Goal: Information Seeking & Learning: Learn about a topic

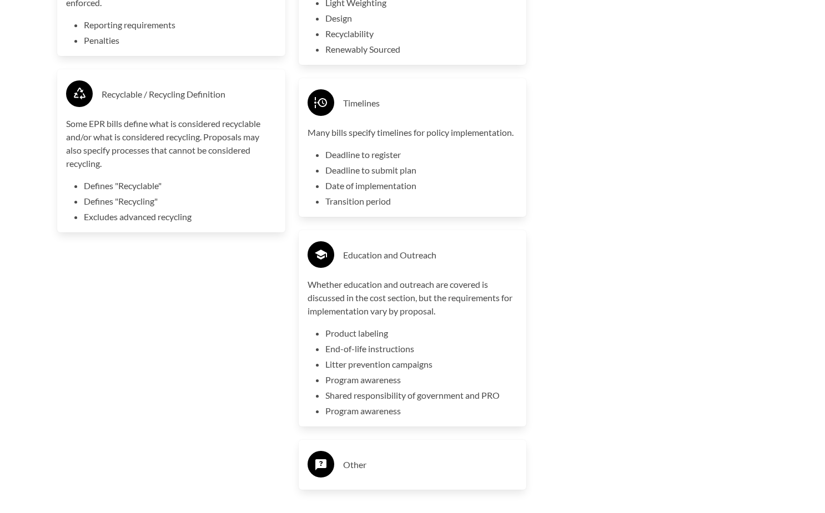
scroll to position [2999, 0]
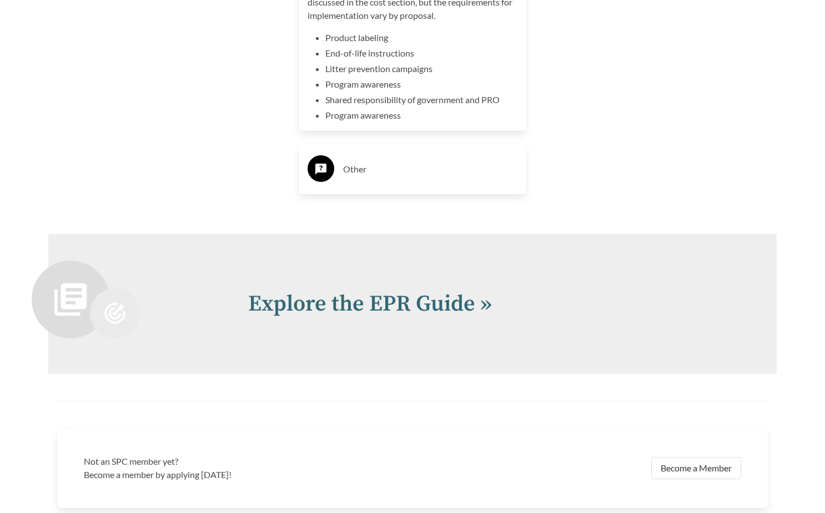
click at [364, 166] on h3 "Other" at bounding box center [430, 169] width 175 height 18
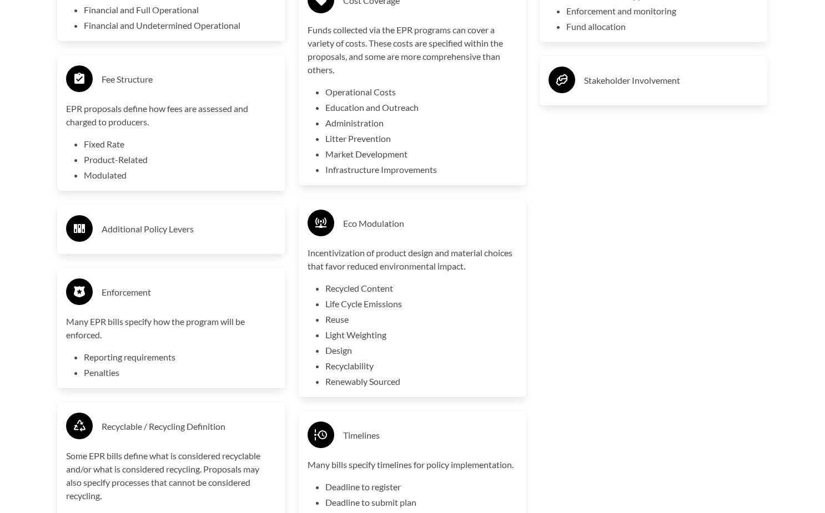
scroll to position [2355, 0]
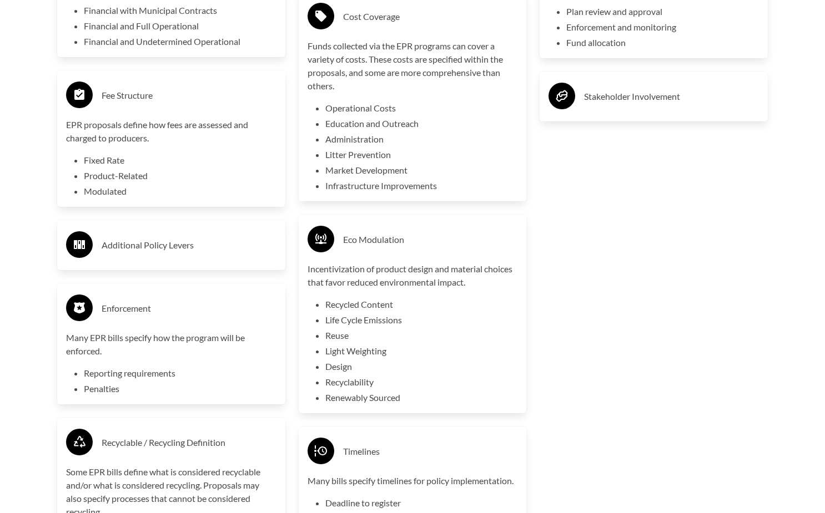
drag, startPoint x: 167, startPoint y: 243, endPoint x: 172, endPoint y: 238, distance: 7.1
click at [166, 243] on h3 "Additional Policy Levers" at bounding box center [189, 245] width 175 height 18
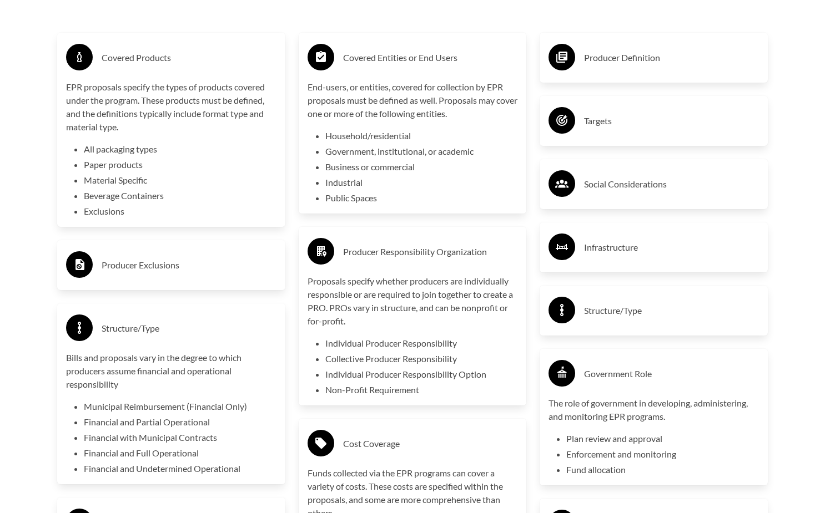
scroll to position [1880, 0]
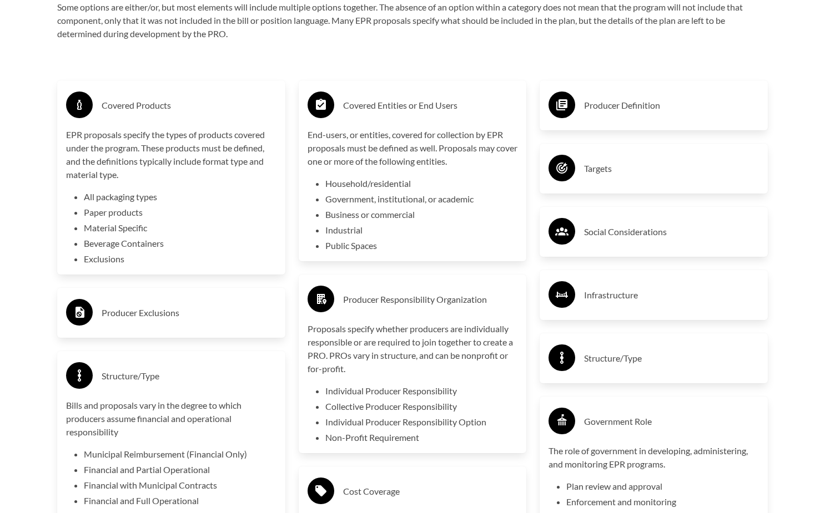
click at [603, 153] on div "Targets" at bounding box center [653, 169] width 228 height 50
click at [663, 176] on h3 "Targets" at bounding box center [671, 169] width 175 height 18
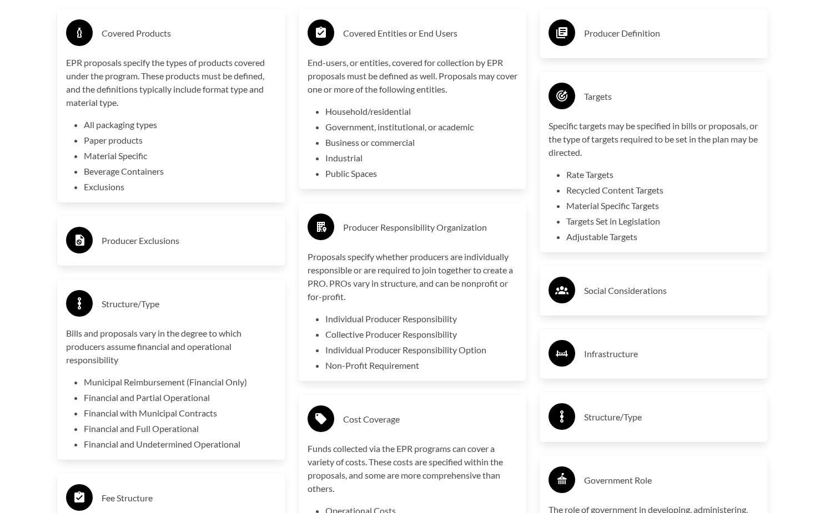
scroll to position [2107, 0]
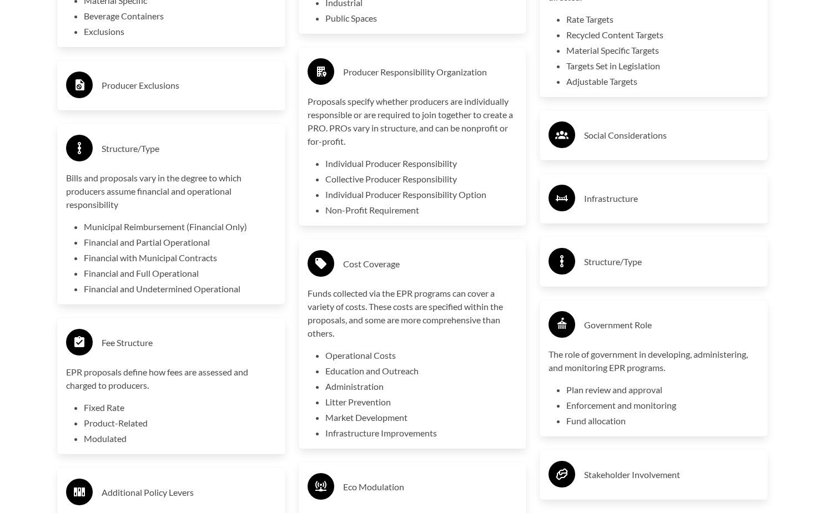
click at [635, 133] on h3 "Social Considerations" at bounding box center [671, 136] width 175 height 18
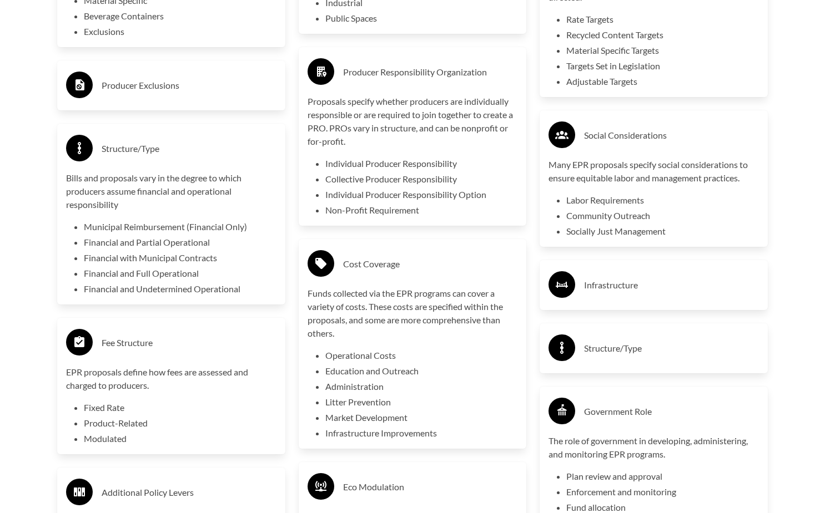
click at [644, 270] on div "Infrastructure" at bounding box center [653, 285] width 228 height 50
click at [644, 292] on h3 "Infrastructure" at bounding box center [671, 285] width 175 height 18
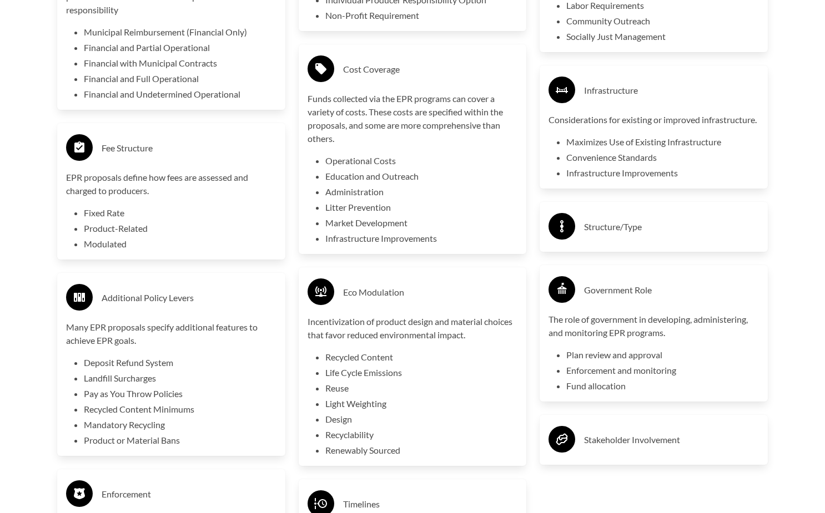
click at [650, 236] on h3 "Structure/Type" at bounding box center [671, 227] width 175 height 18
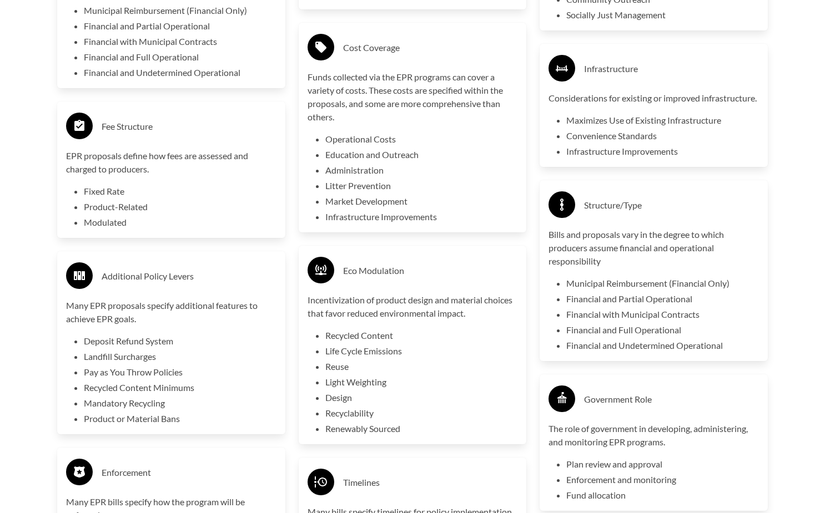
scroll to position [2829, 0]
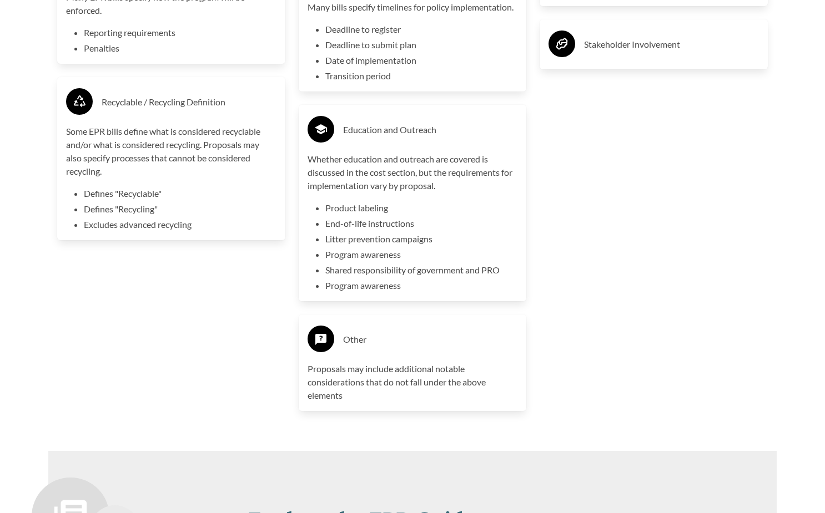
click at [344, 166] on p "Whether education and outreach are covered is discussed in the cost section, bu…" at bounding box center [412, 173] width 210 height 40
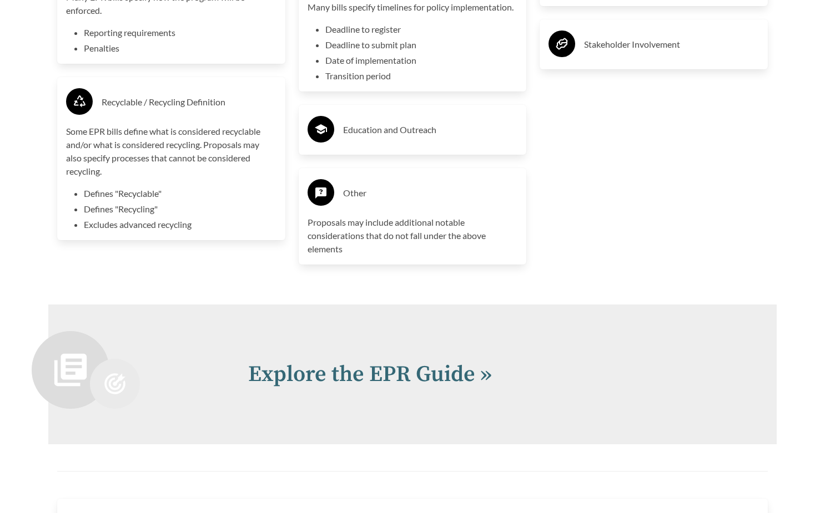
click at [361, 132] on h3 "Education and Outreach" at bounding box center [430, 130] width 175 height 18
